Goal: Check status: Check status

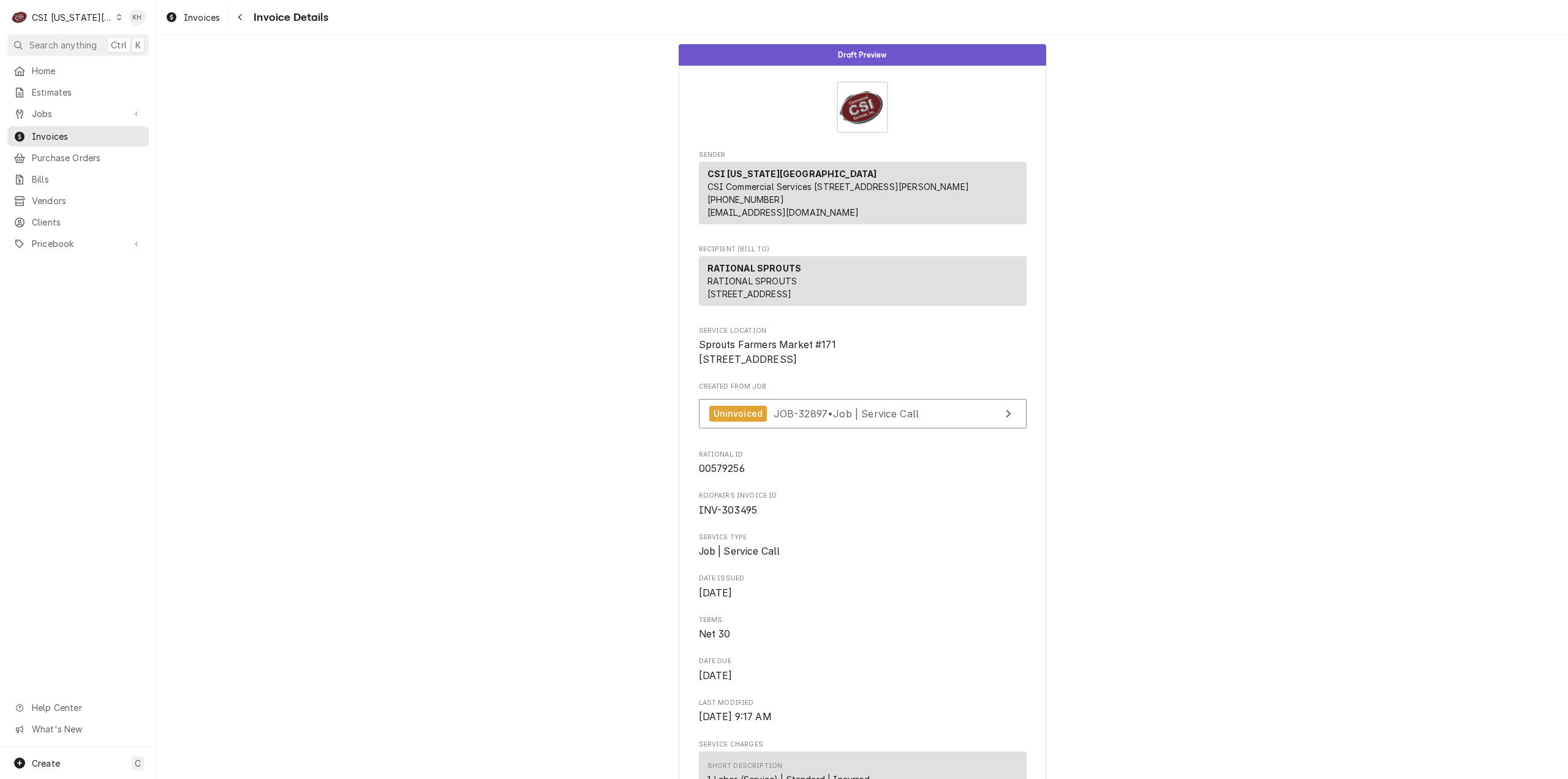
drag, startPoint x: 57, startPoint y: 12, endPoint x: 57, endPoint y: 43, distance: 31.0
click at [57, 12] on div "CSI Kansas City" at bounding box center [72, 17] width 80 height 13
drag, startPoint x: 170, startPoint y: 36, endPoint x: 178, endPoint y: 57, distance: 22.5
click at [171, 36] on div "CSI [US_STATE]" at bounding box center [210, 46] width 191 height 20
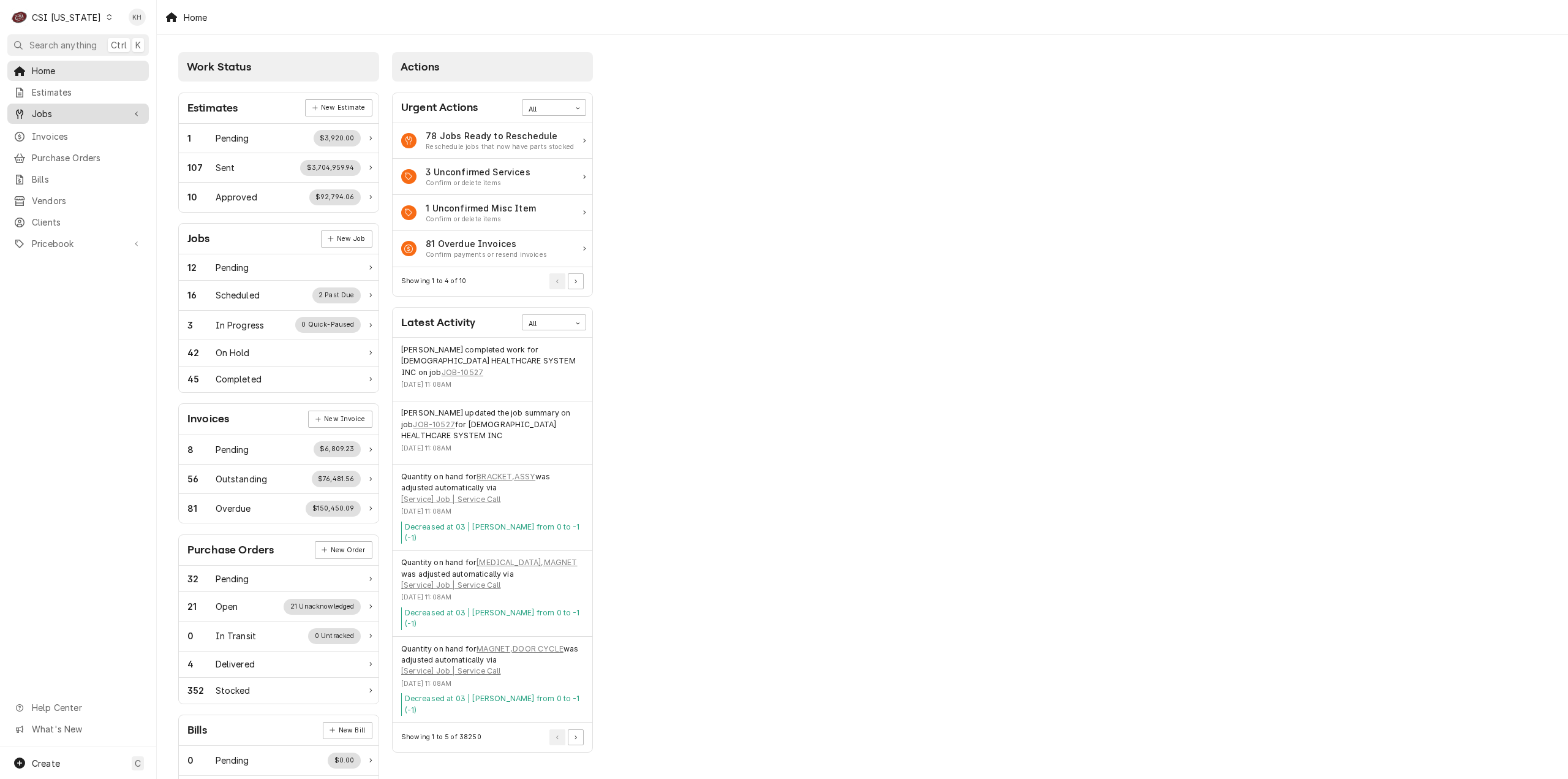
click at [70, 112] on span "Jobs" at bounding box center [78, 114] width 93 height 13
click at [60, 139] on link "Jobs" at bounding box center [77, 135] width 142 height 20
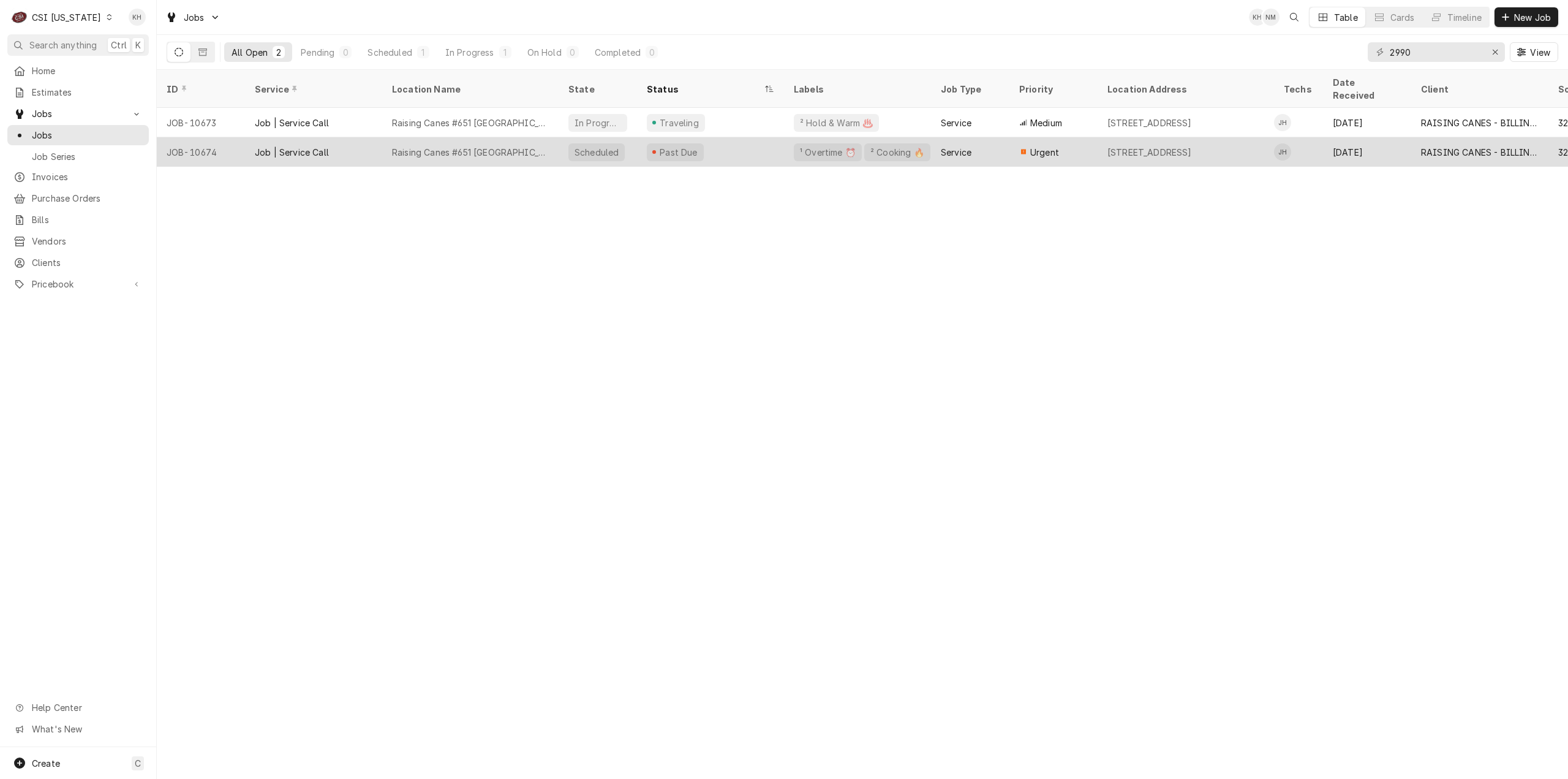
click at [435, 146] on div "Raising Canes #651 [GEOGRAPHIC_DATA]" at bounding box center [471, 152] width 157 height 13
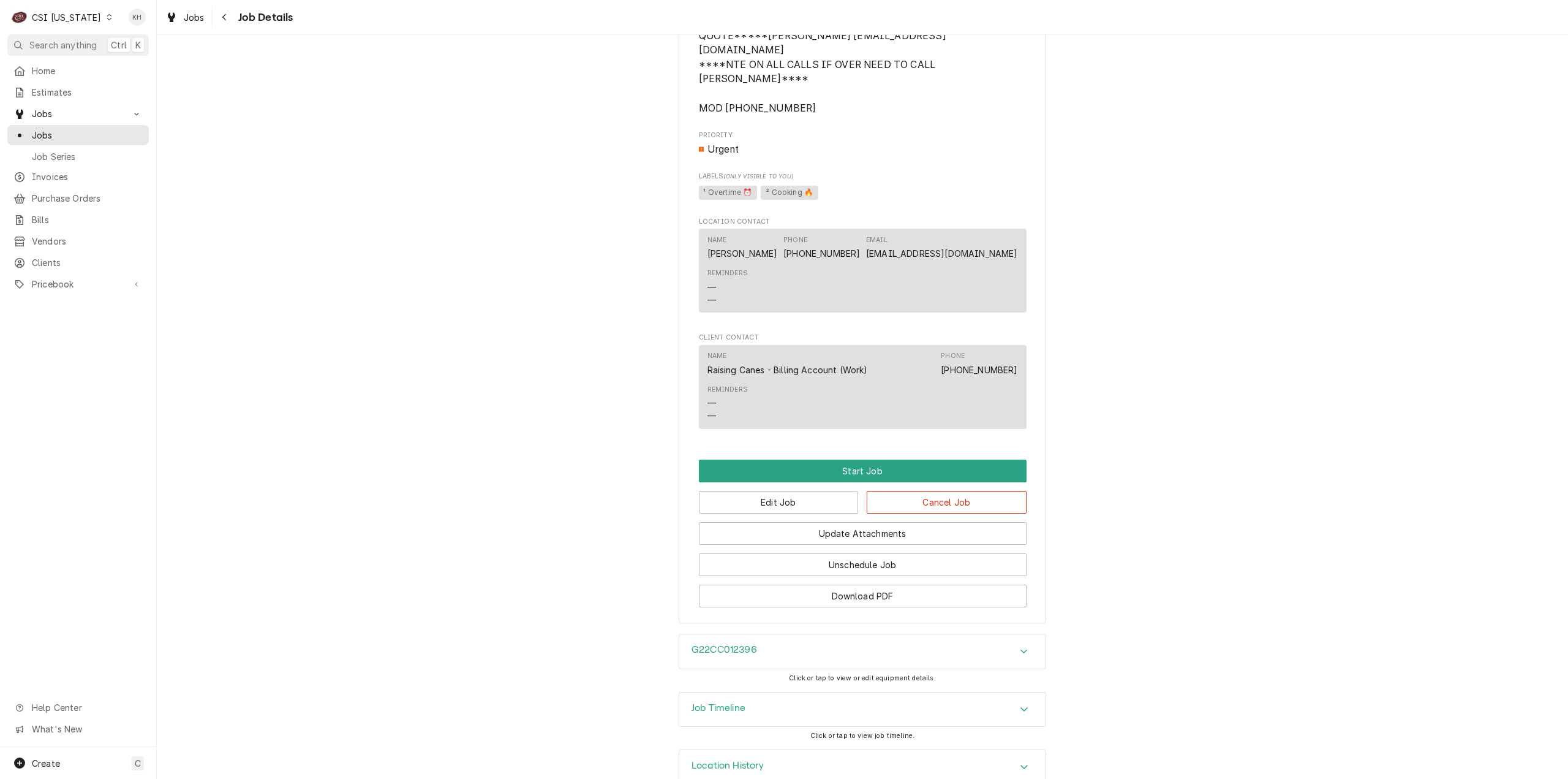
click at [706, 702] on h3 "Job Timeline" at bounding box center [719, 708] width 54 height 12
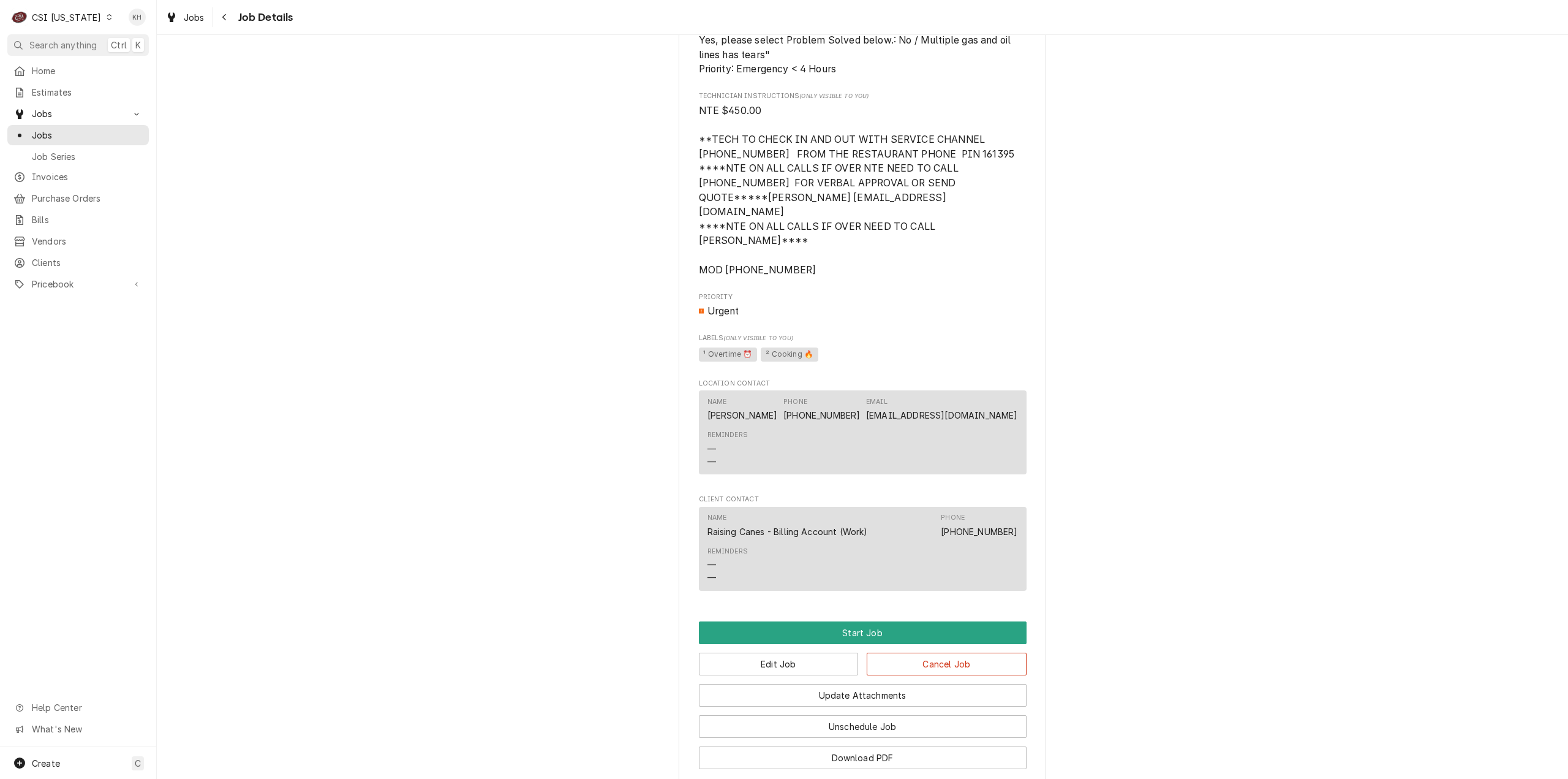
scroll to position [1305, 0]
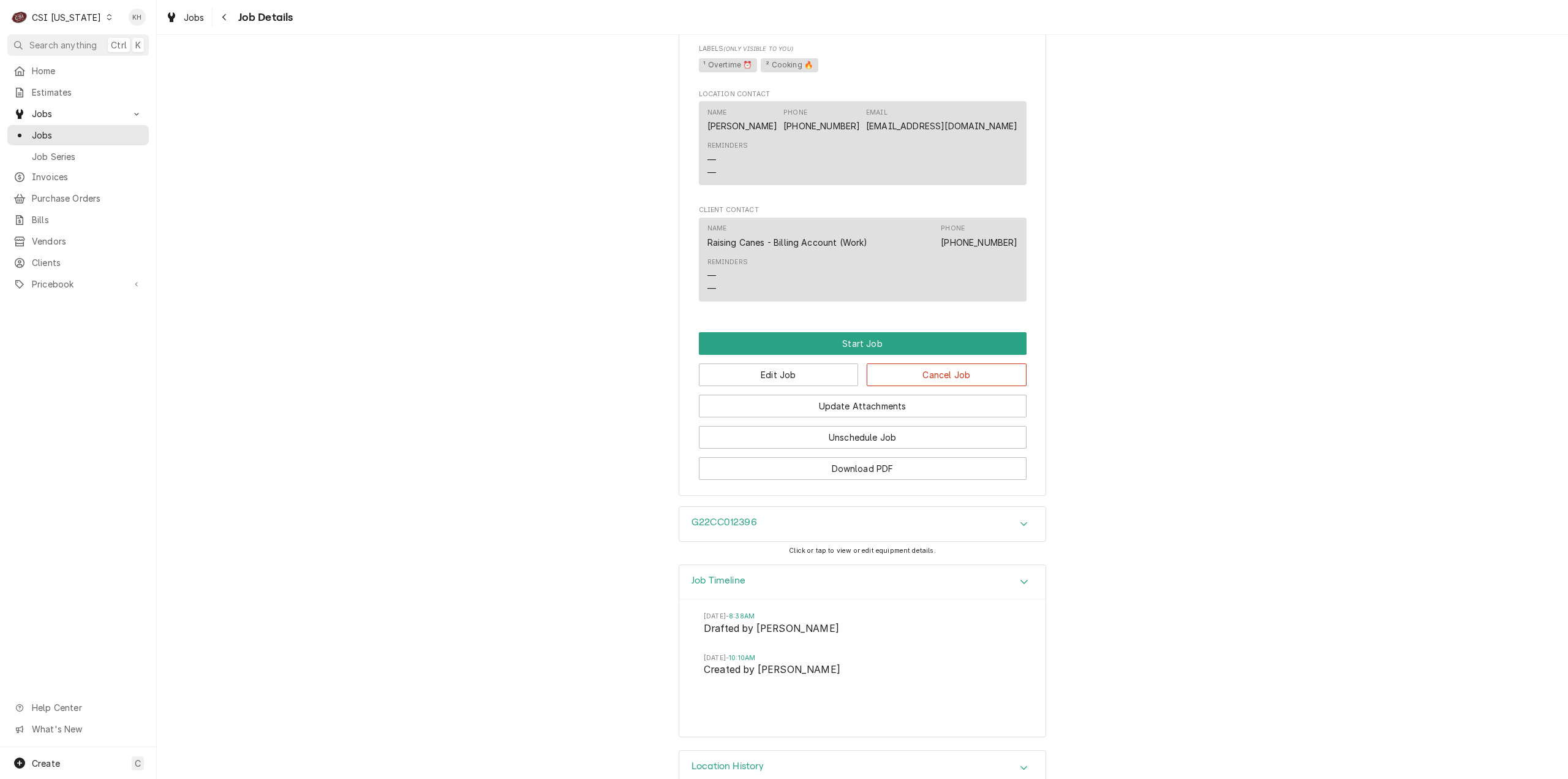
click at [857, 565] on div "Job Timeline" at bounding box center [862, 582] width 366 height 35
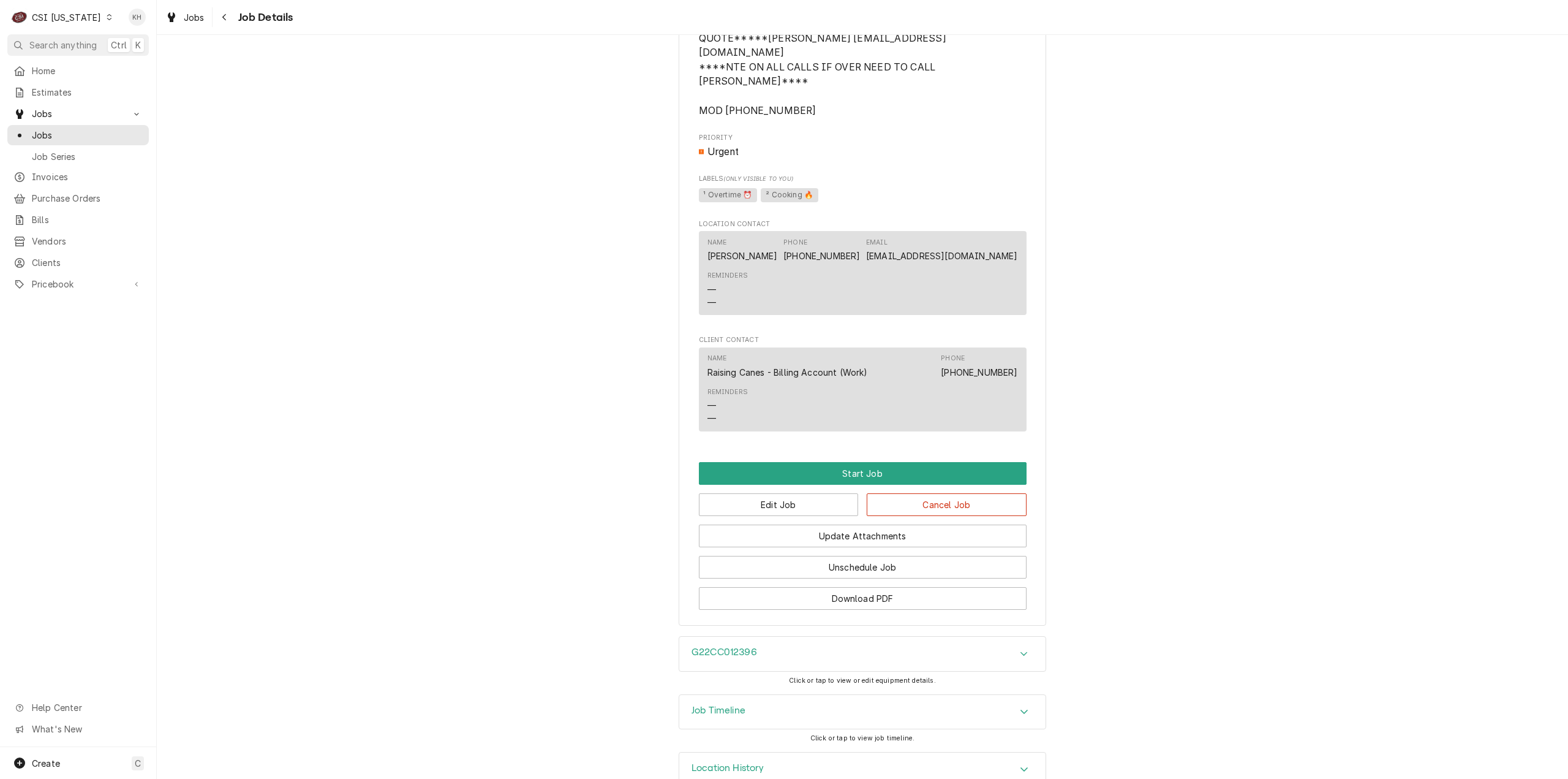
scroll to position [1177, 0]
click at [724, 702] on h3 "Job Timeline" at bounding box center [719, 708] width 54 height 12
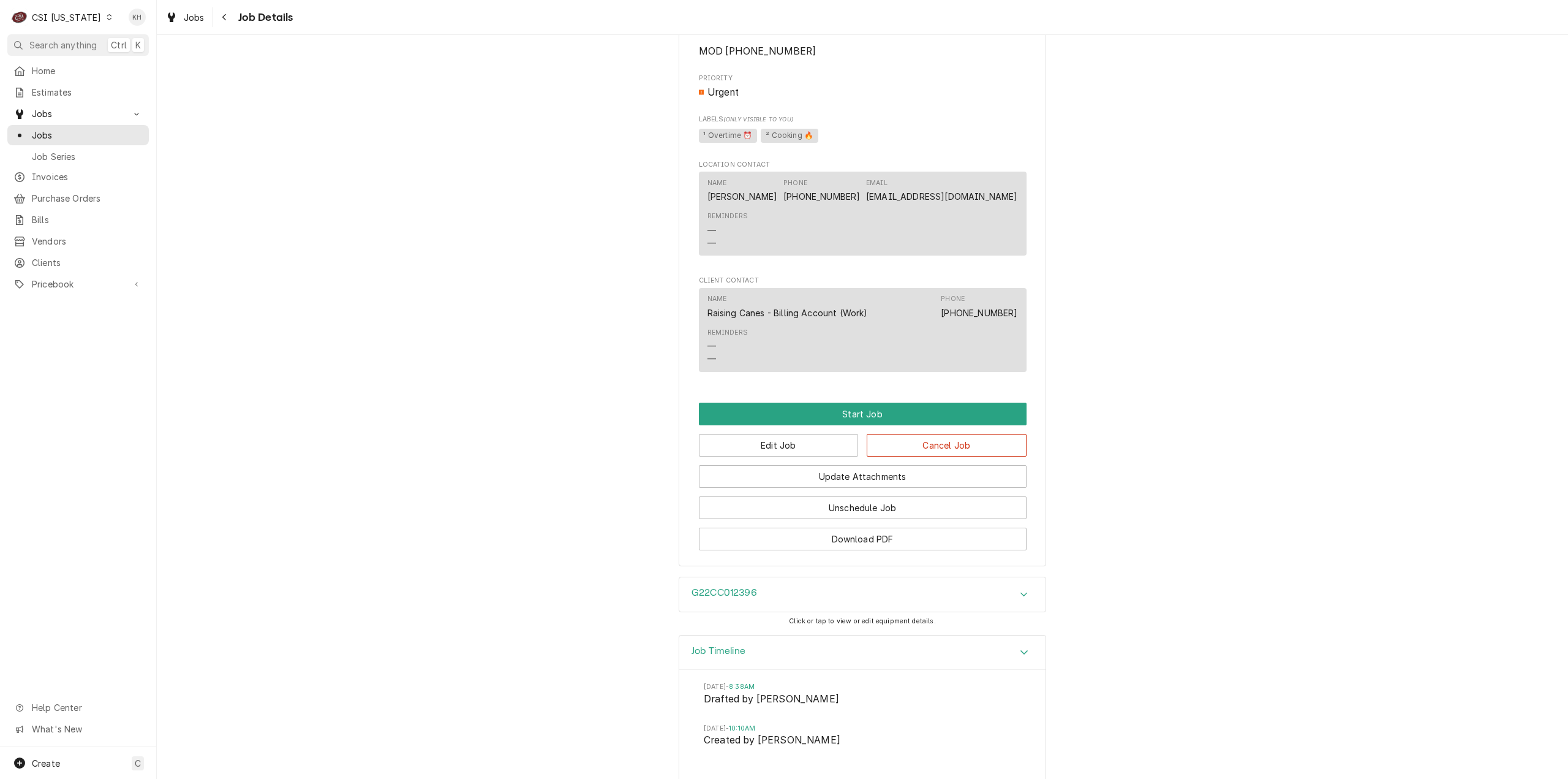
scroll to position [1305, 0]
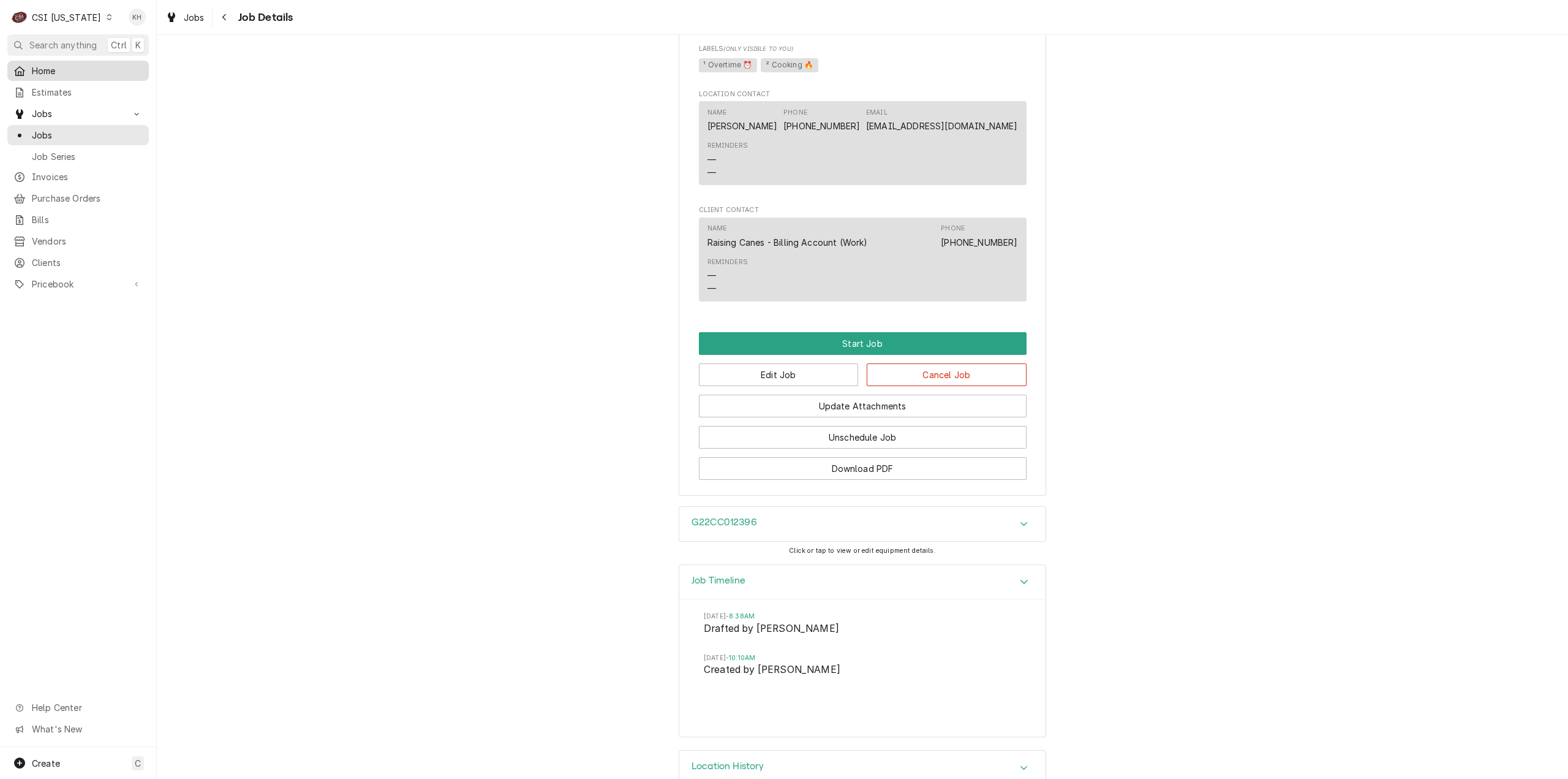
click at [61, 64] on span "Home" at bounding box center [87, 70] width 111 height 13
